Goal: Task Accomplishment & Management: Use online tool/utility

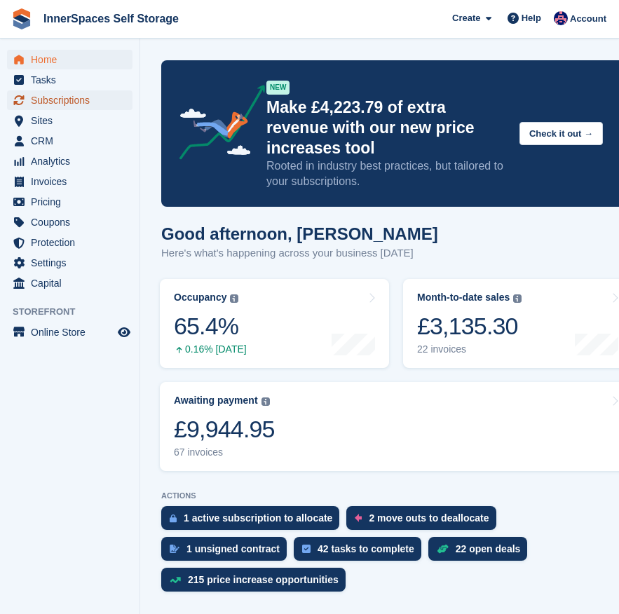
click at [54, 103] on span "Subscriptions" at bounding box center [73, 100] width 84 height 20
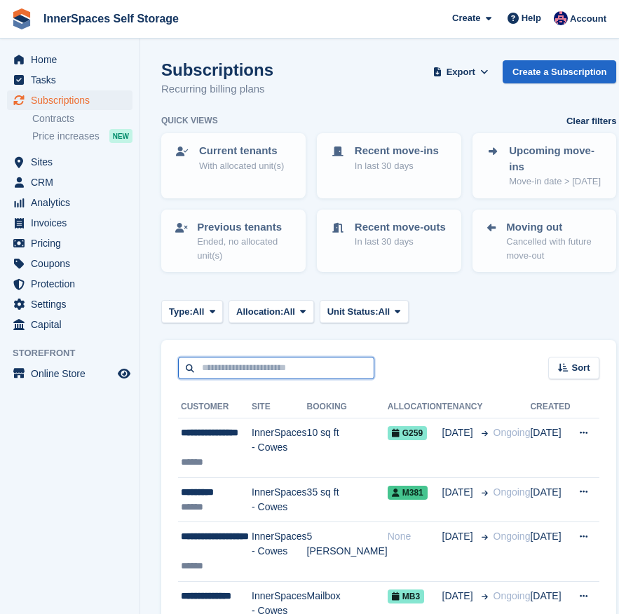
click at [239, 380] on input "text" at bounding box center [276, 368] width 196 height 23
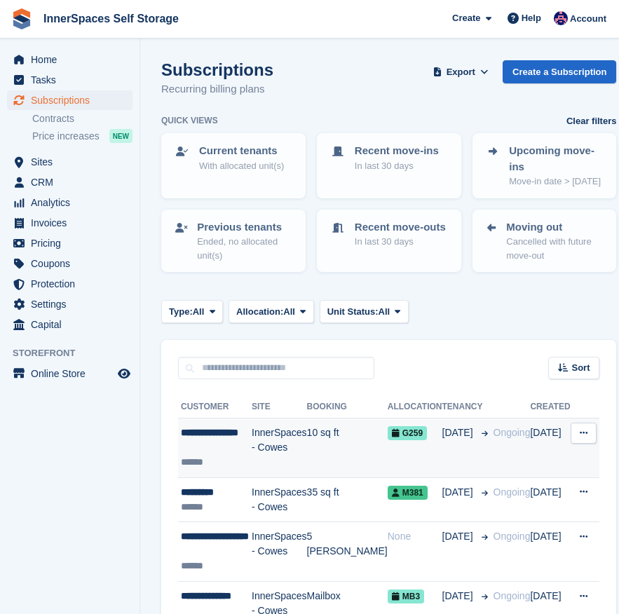
click at [211, 455] on div "**********" at bounding box center [216, 439] width 71 height 29
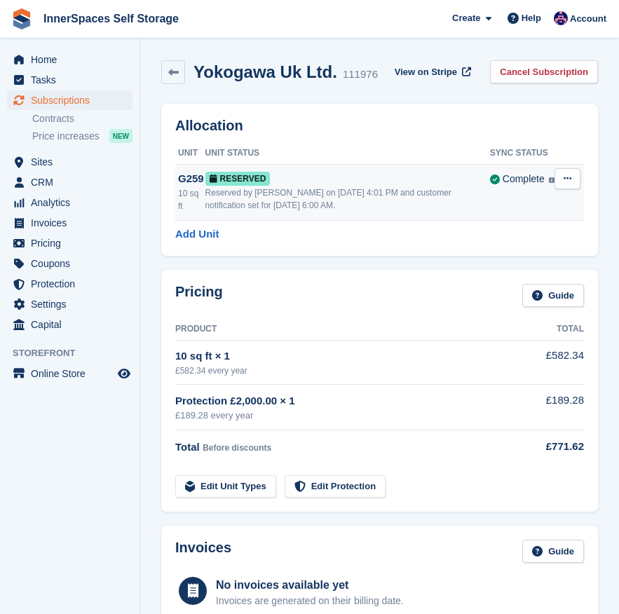
click at [371, 196] on div "Reserved by Paul Allo on 2nd Oct, 4:01 PM and customer notification set for 3rd…" at bounding box center [347, 198] width 285 height 25
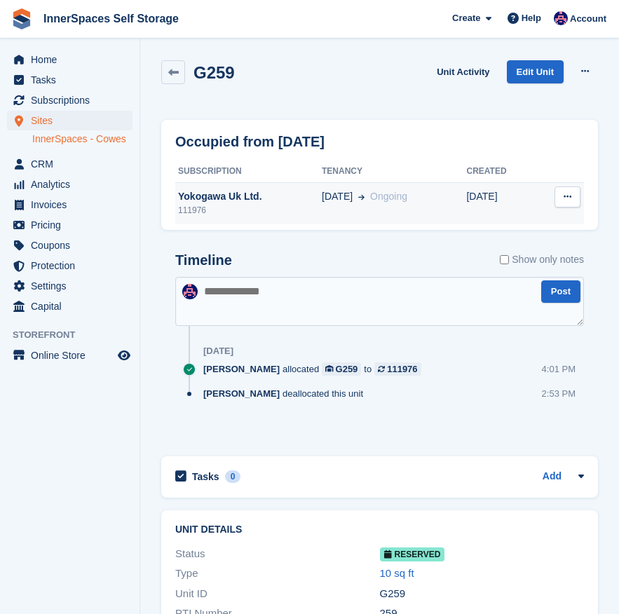
click at [470, 207] on td "[DATE]" at bounding box center [500, 203] width 68 height 42
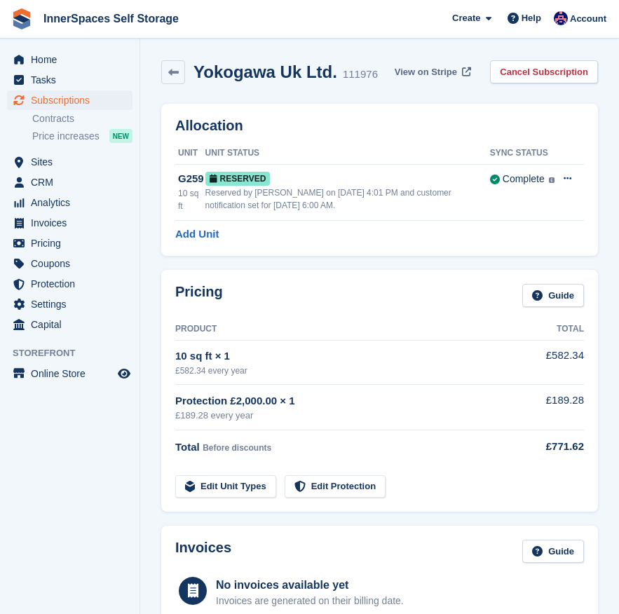
click at [450, 63] on link "View on Stripe" at bounding box center [431, 71] width 85 height 23
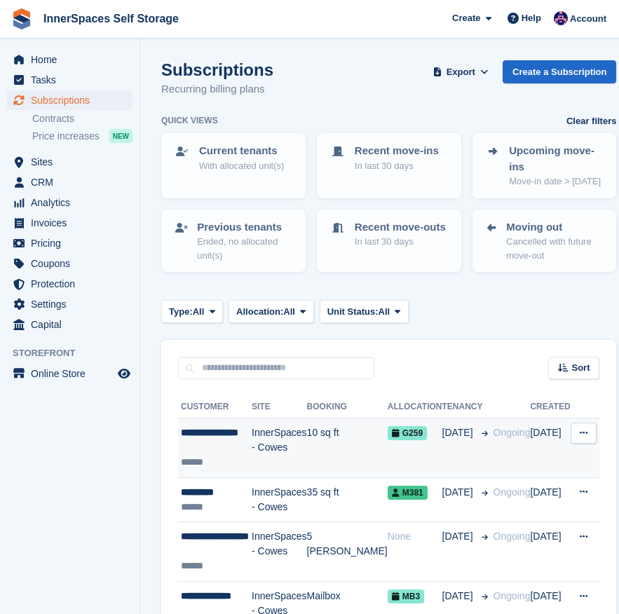
click at [571, 444] on button at bounding box center [584, 433] width 26 height 21
click at [537, 470] on p "View customer" at bounding box center [529, 460] width 122 height 18
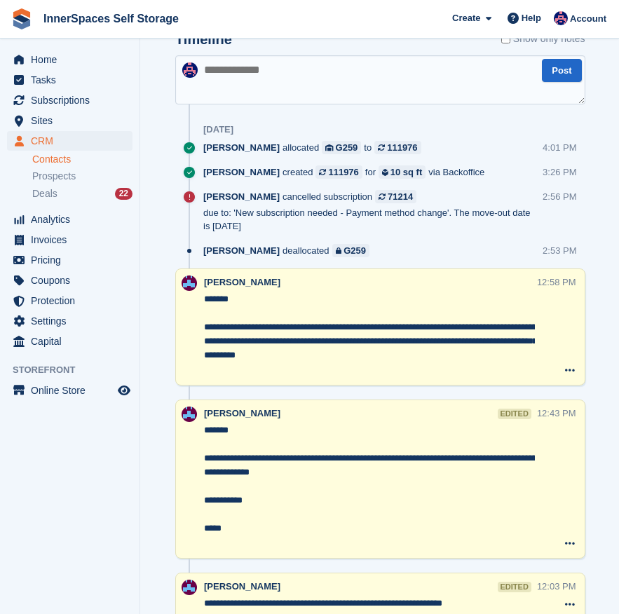
scroll to position [902, 0]
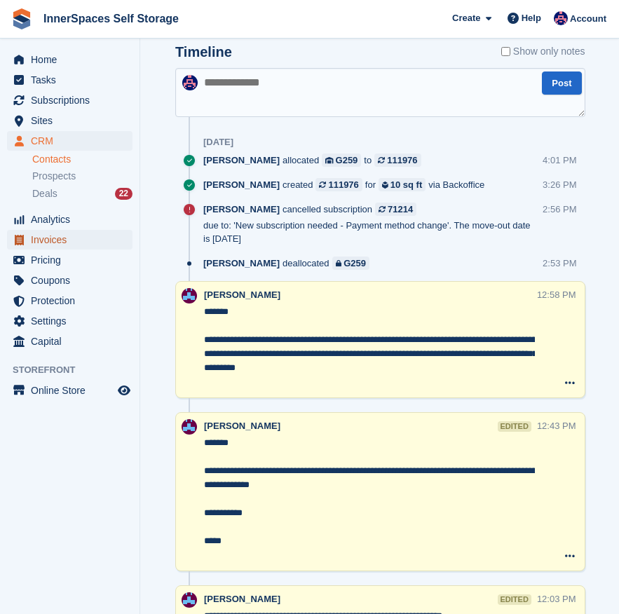
click at [52, 240] on span "Invoices" at bounding box center [73, 240] width 84 height 20
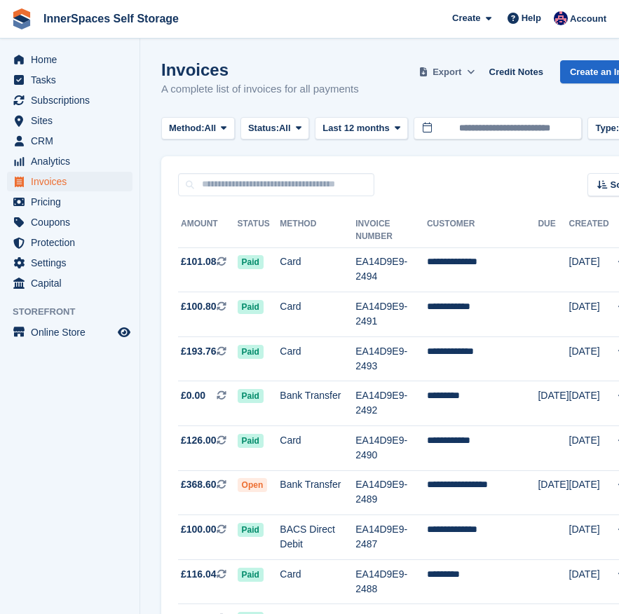
click at [478, 65] on span at bounding box center [471, 72] width 14 height 14
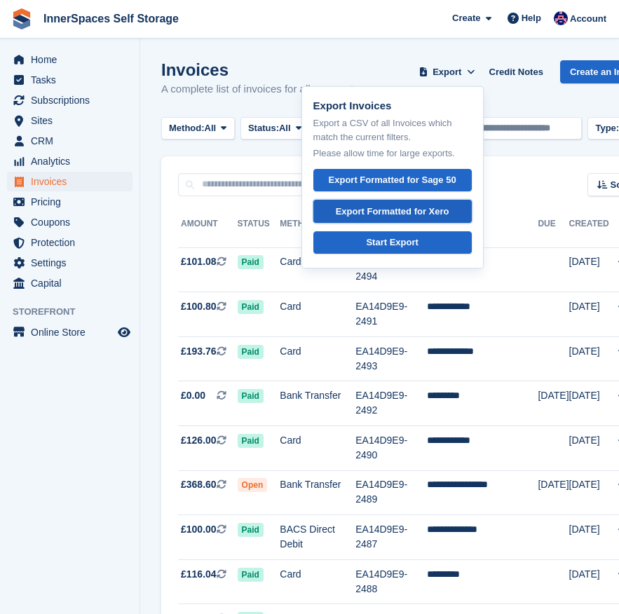
click at [405, 214] on div "Export Formatted for Xero" at bounding box center [393, 212] width 114 height 14
click at [517, 90] on div "Invoices A complete list of invoices for all payments Export Export Invoices Ex…" at bounding box center [408, 87] width 494 height 54
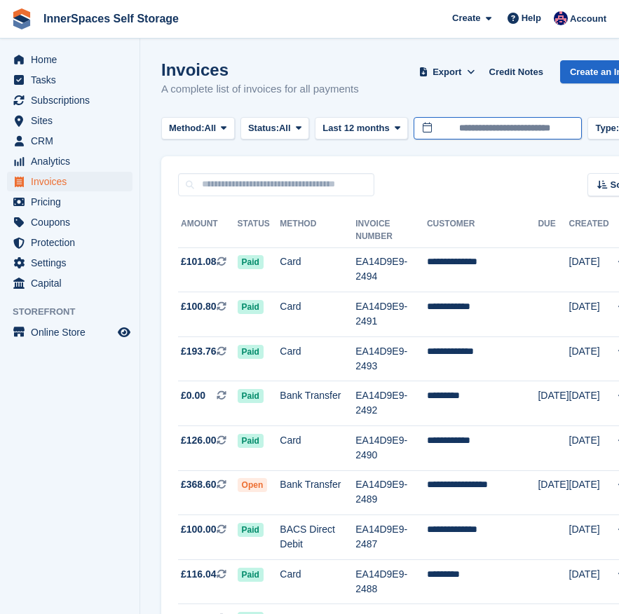
click at [458, 130] on input "**********" at bounding box center [498, 128] width 168 height 23
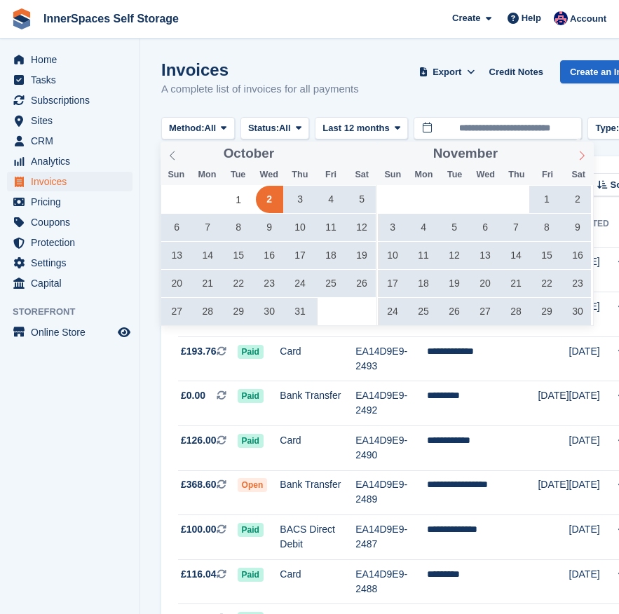
click at [583, 157] on icon at bounding box center [582, 156] width 10 height 10
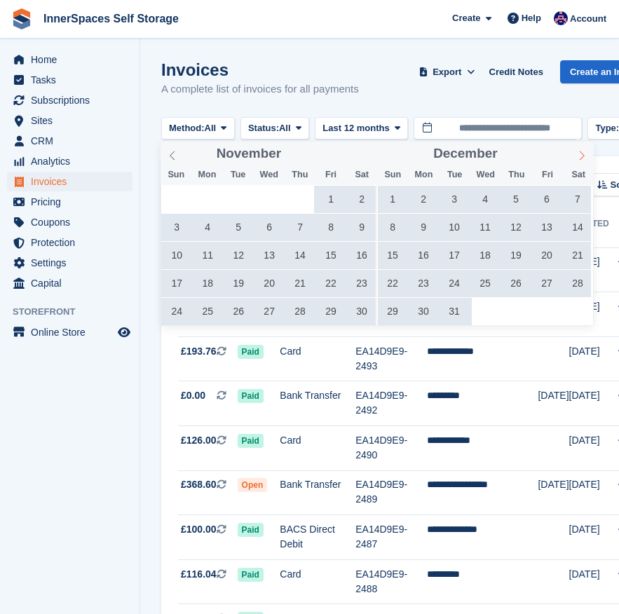
click at [583, 157] on icon at bounding box center [582, 156] width 10 height 10
type input "****"
click at [583, 157] on icon at bounding box center [582, 156] width 10 height 10
type input "****"
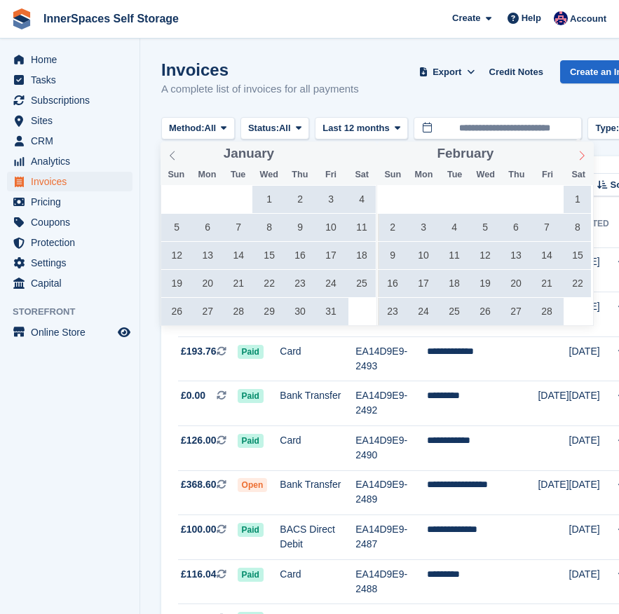
click at [583, 157] on icon at bounding box center [582, 156] width 10 height 10
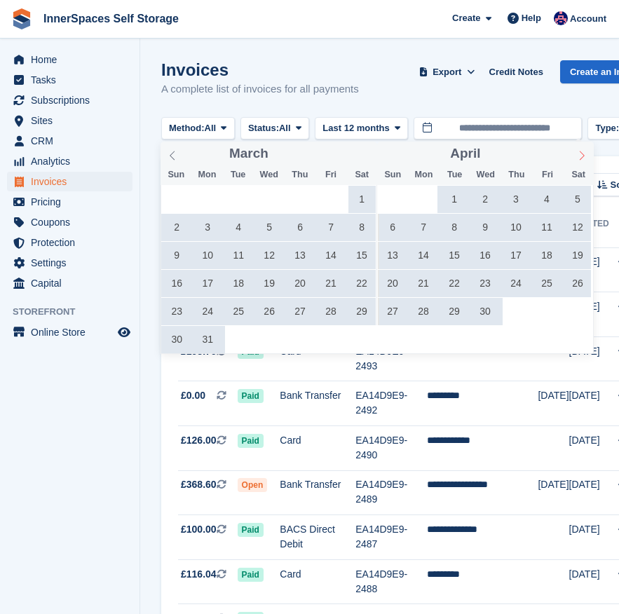
click at [583, 157] on icon at bounding box center [582, 156] width 10 height 10
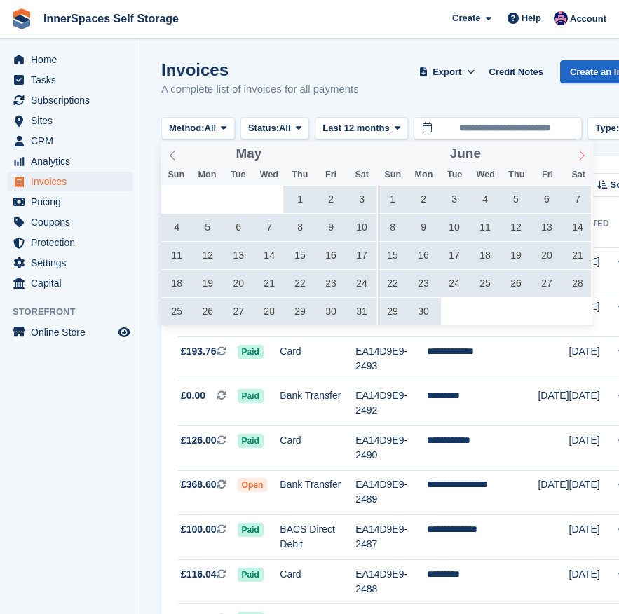
click at [583, 157] on icon at bounding box center [582, 156] width 10 height 10
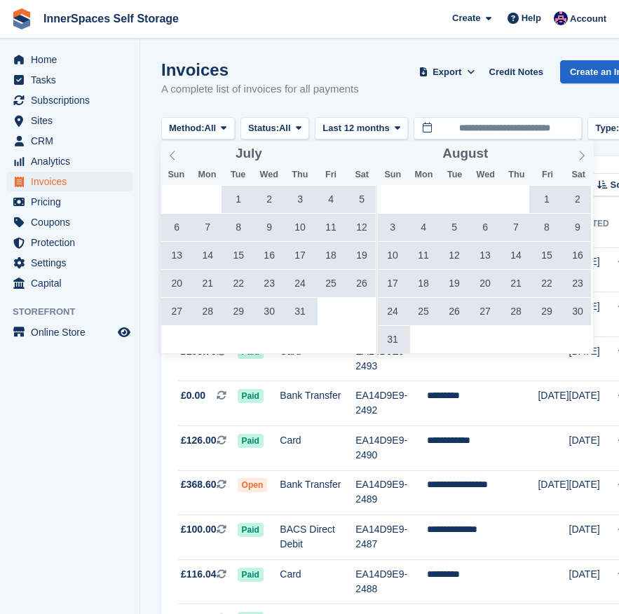
click at [240, 191] on span "1" at bounding box center [238, 199] width 27 height 27
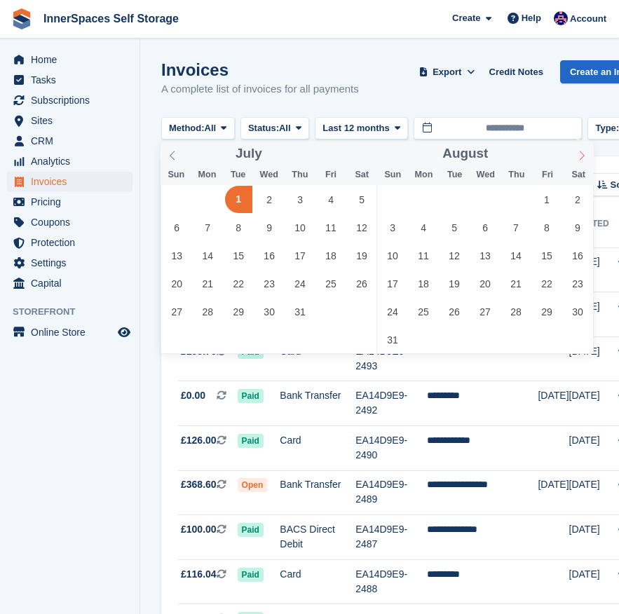
click at [578, 157] on icon at bounding box center [582, 156] width 10 height 10
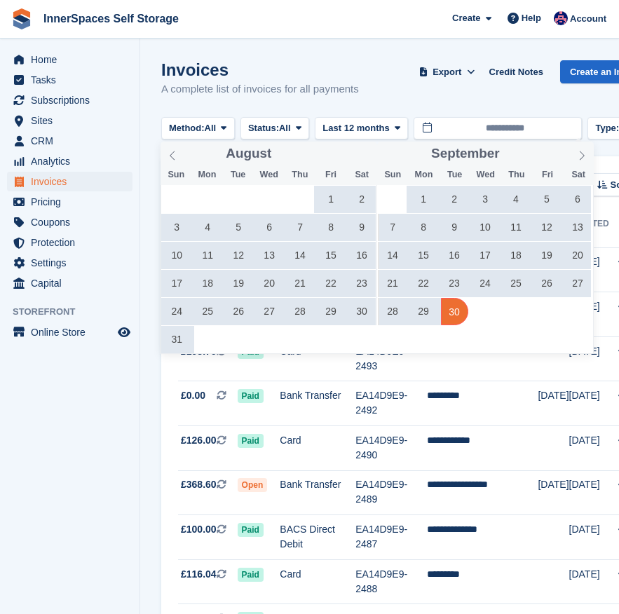
click at [453, 309] on span "30" at bounding box center [454, 311] width 27 height 27
type input "**********"
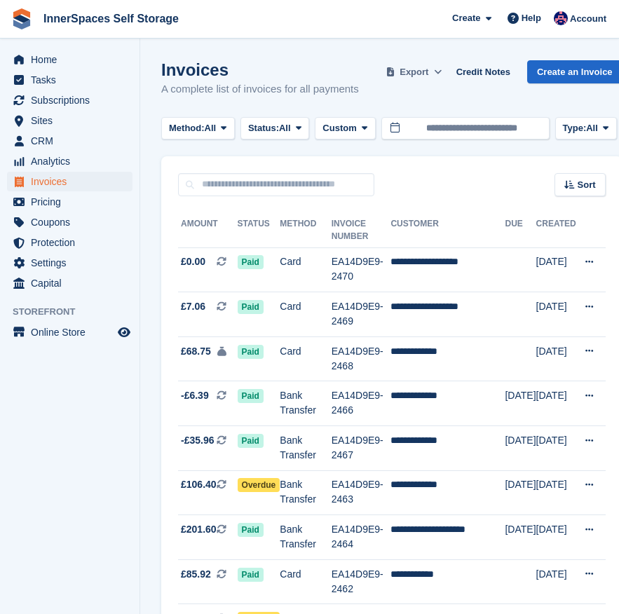
click at [437, 62] on button "Export" at bounding box center [414, 71] width 62 height 23
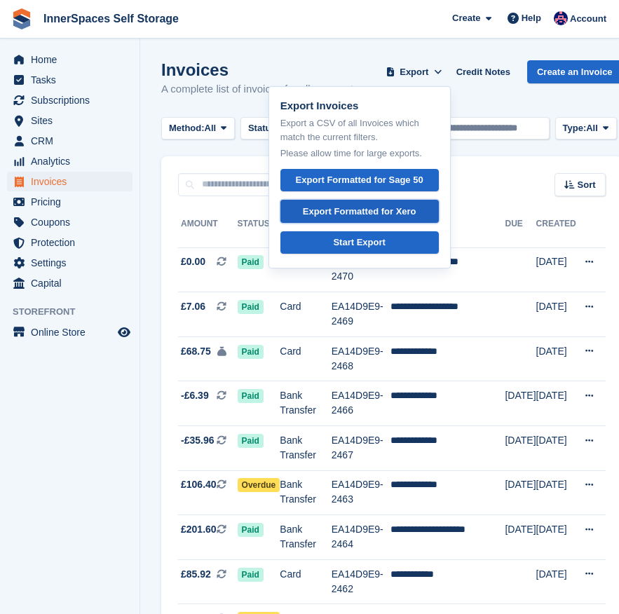
click at [385, 210] on div "Export Formatted for Xero" at bounding box center [360, 212] width 114 height 14
